Goal: Navigation & Orientation: Find specific page/section

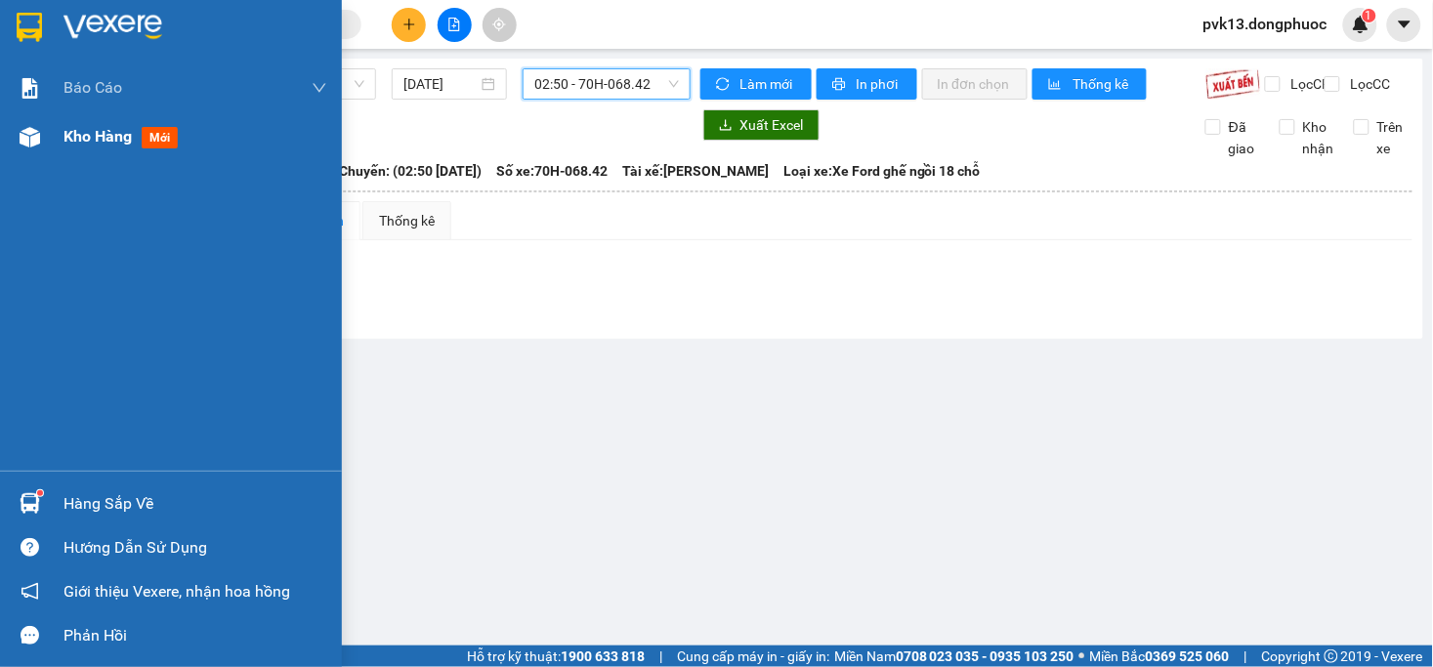
click at [81, 141] on span "Kho hàng" at bounding box center [97, 136] width 68 height 19
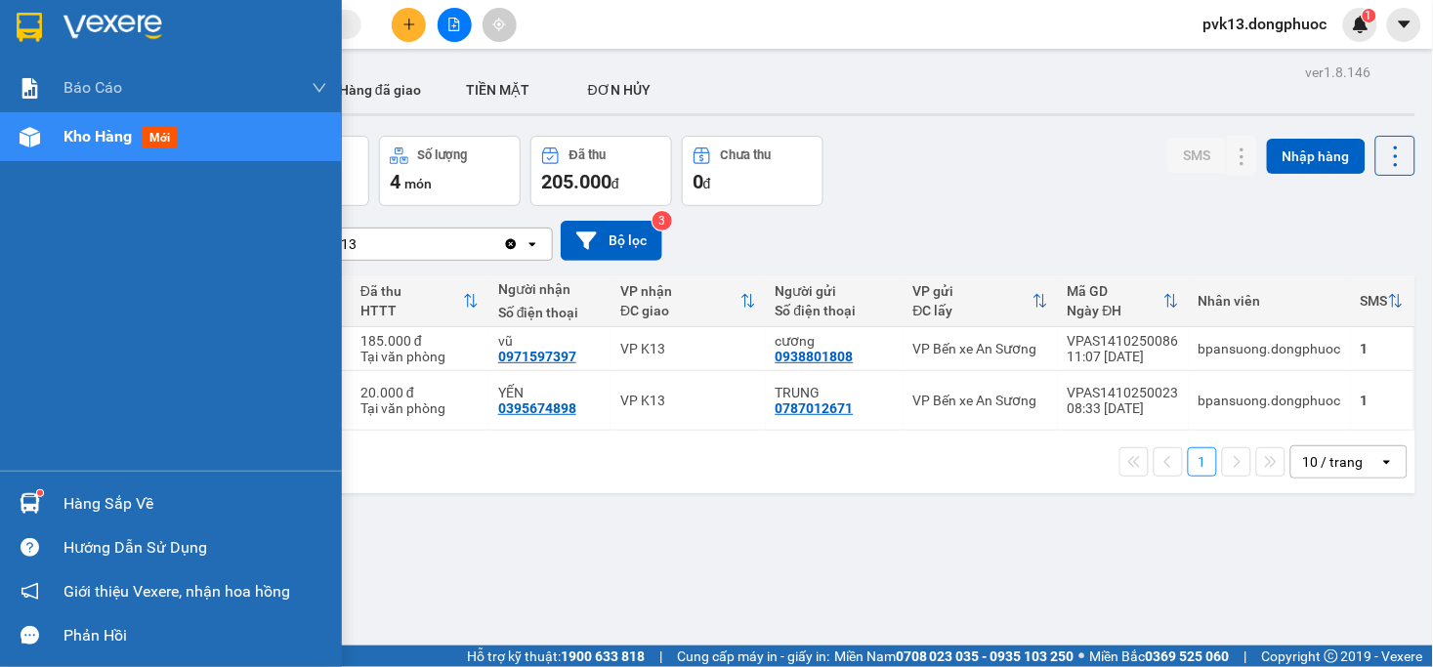
click at [35, 516] on div at bounding box center [30, 503] width 34 height 34
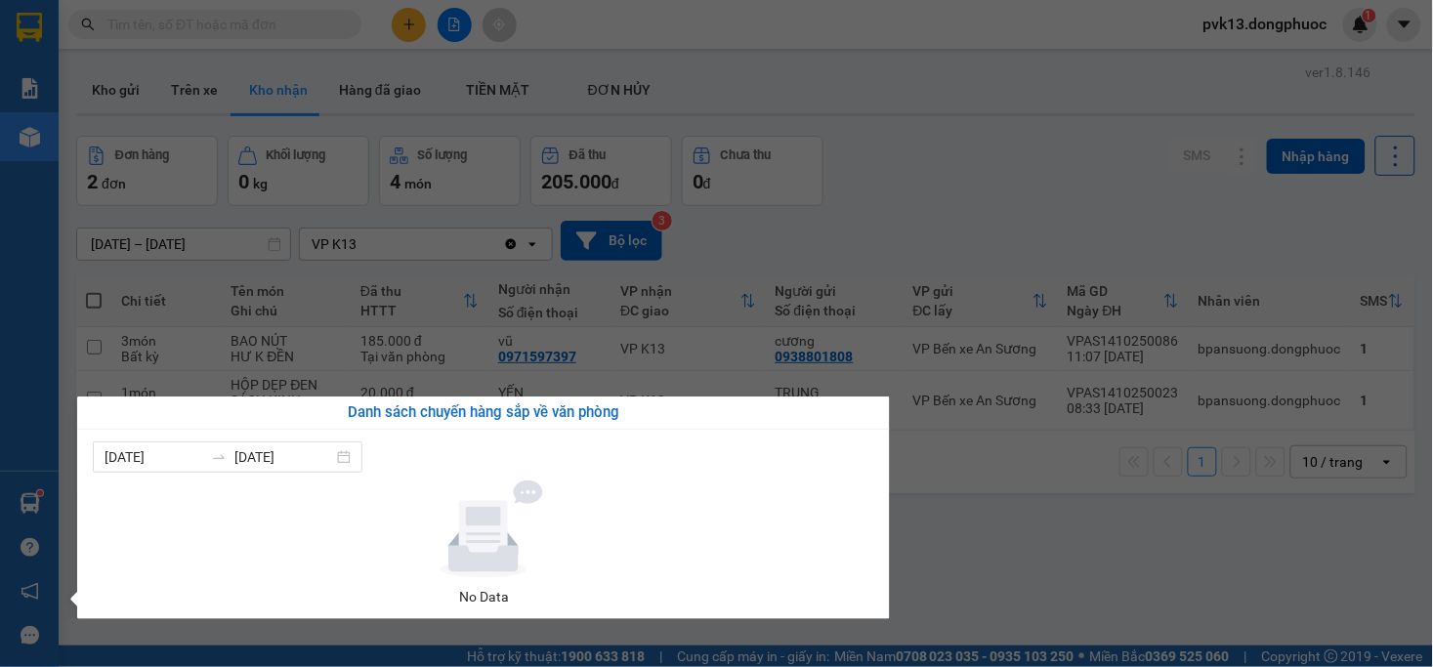
click at [1033, 611] on section "Kết quả tìm kiếm ( 0 ) Bộ lọc No Data pvk13.dongphuoc 1 Báo cáo Mẫu 1: Báo cáo …" at bounding box center [716, 333] width 1433 height 667
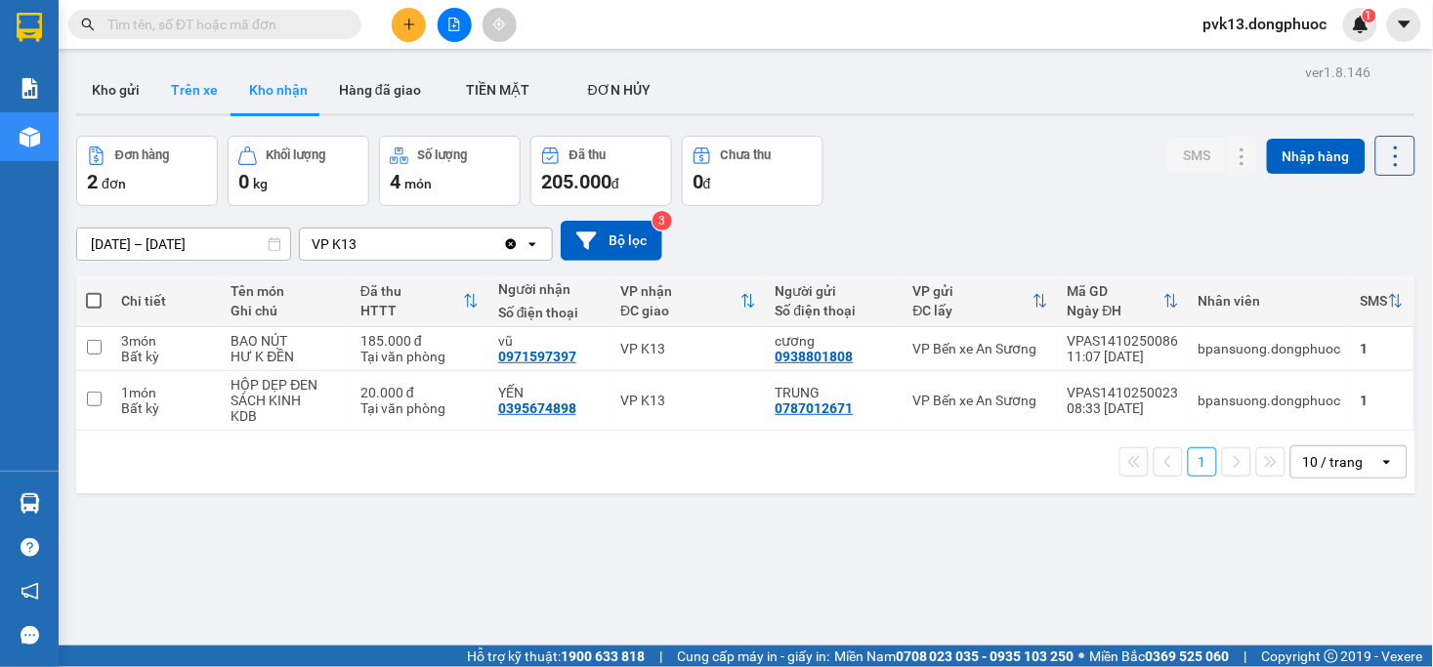
click at [202, 96] on button "Trên xe" at bounding box center [194, 89] width 78 height 47
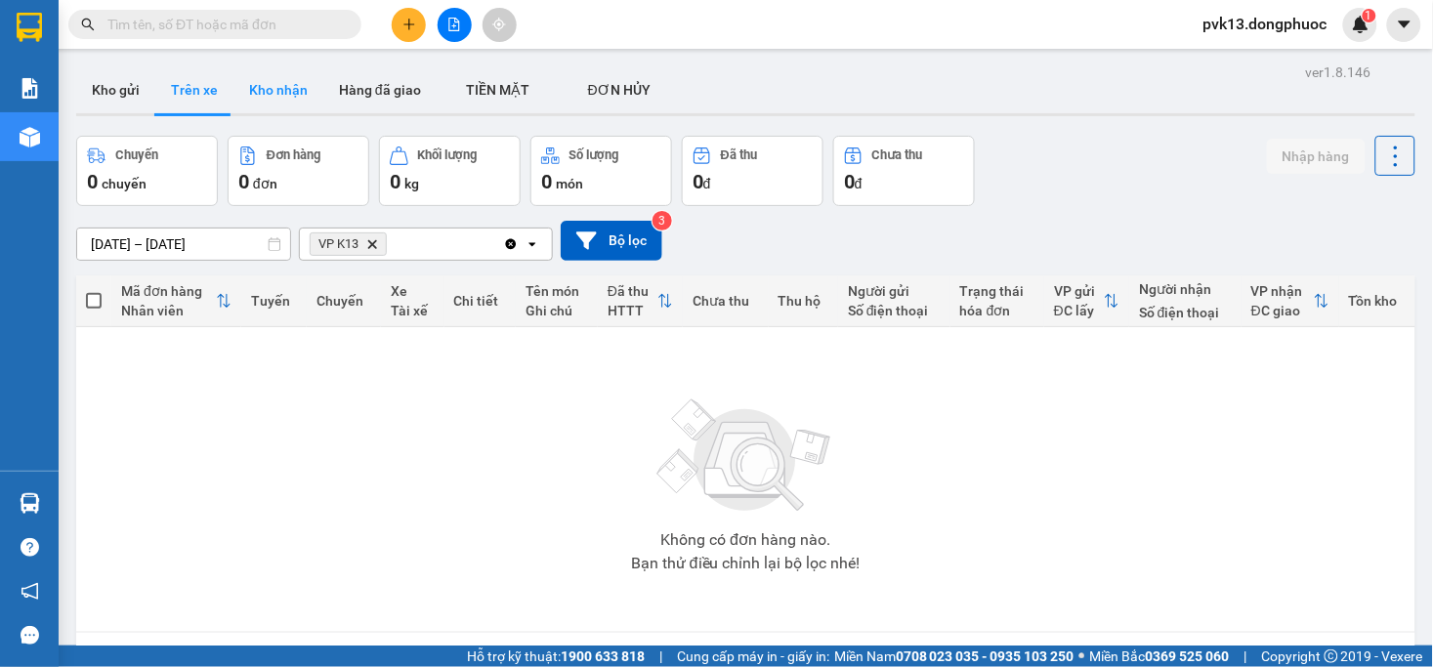
click at [269, 84] on button "Kho nhận" at bounding box center [278, 89] width 90 height 47
